Goal: Information Seeking & Learning: Learn about a topic

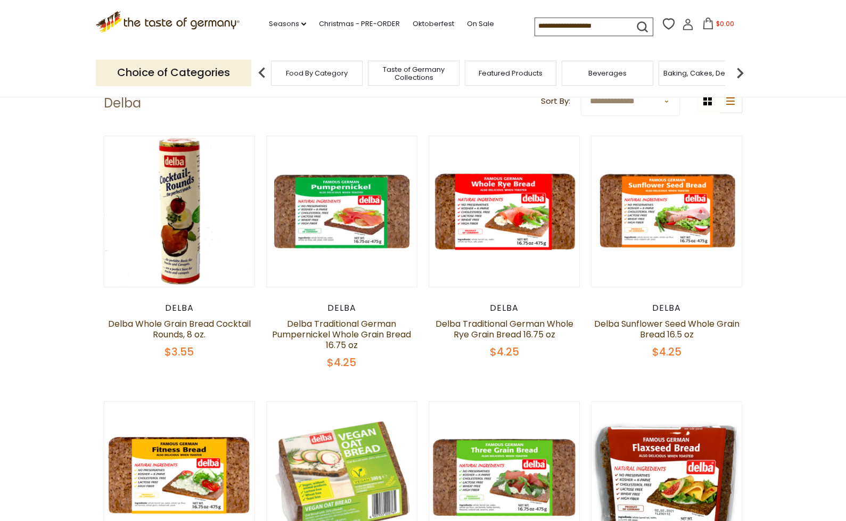
scroll to position [53, 0]
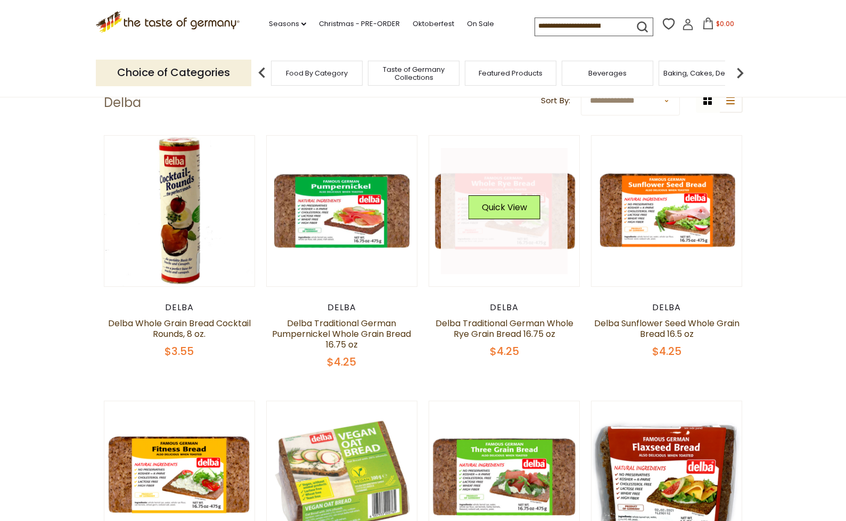
click at [489, 236] on link at bounding box center [504, 211] width 127 height 127
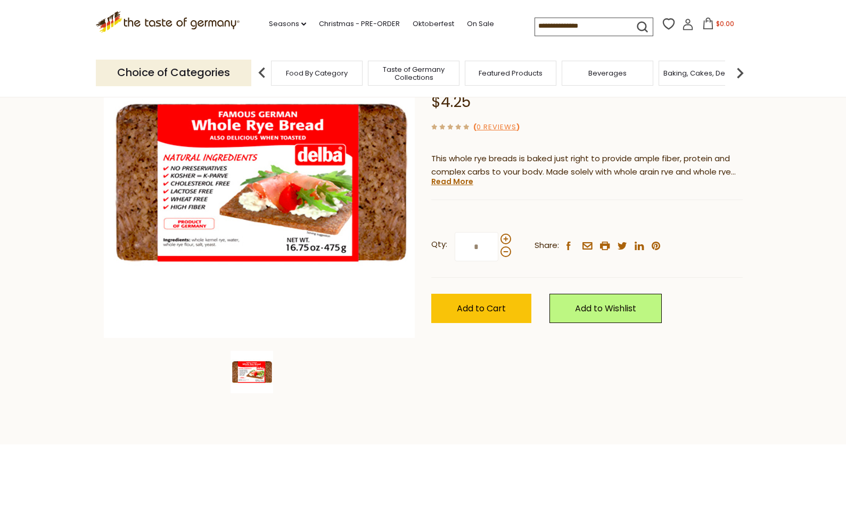
scroll to position [106, 0]
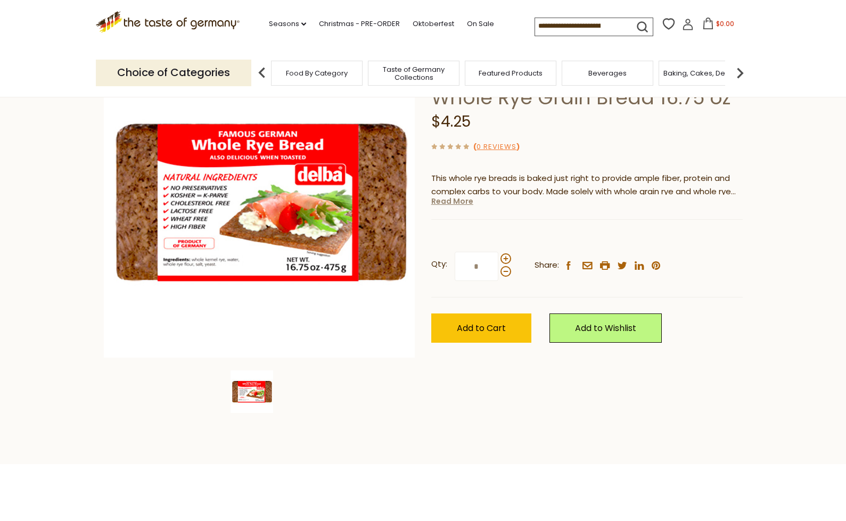
click at [455, 202] on link "Read More" at bounding box center [452, 201] width 42 height 11
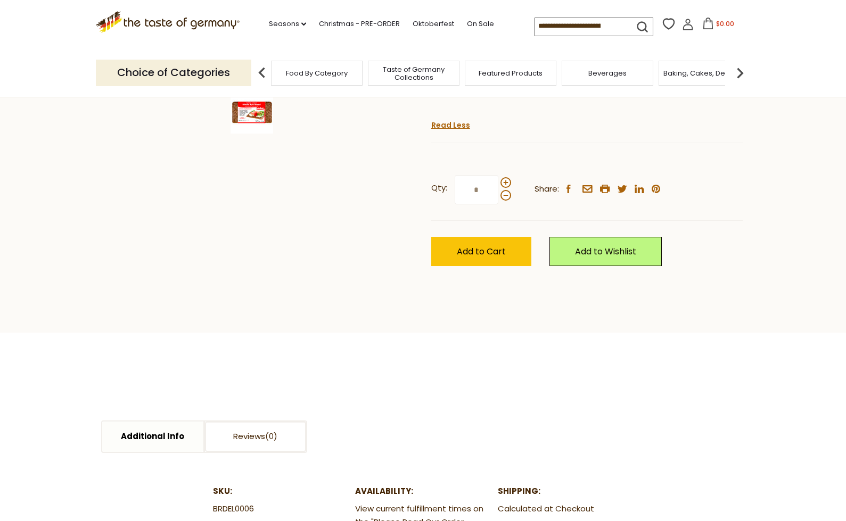
scroll to position [532, 0]
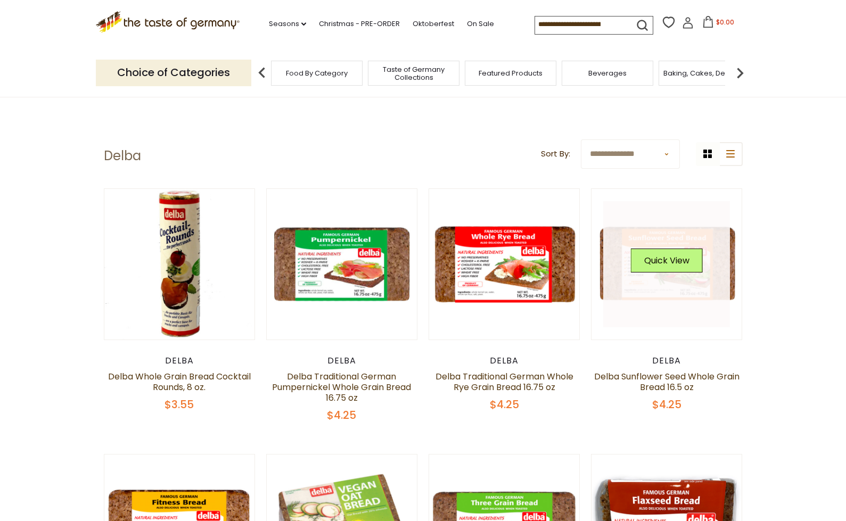
click at [681, 286] on link at bounding box center [666, 264] width 127 height 127
